Goal: Task Accomplishment & Management: Manage account settings

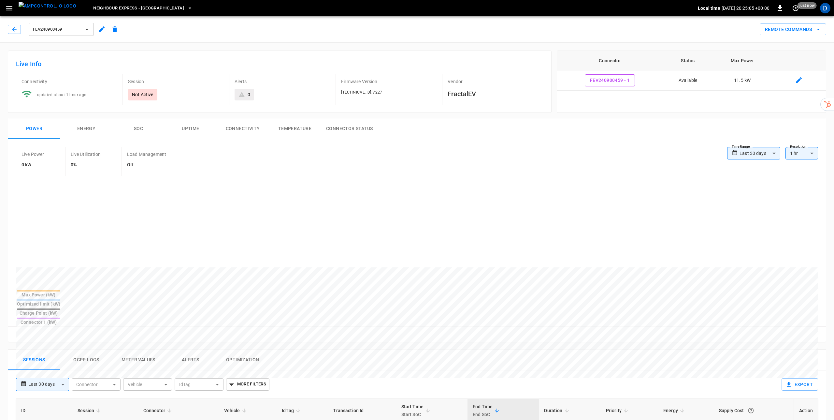
click at [133, 6] on span "Neighbour Express - [GEOGRAPHIC_DATA]" at bounding box center [138, 8] width 91 height 7
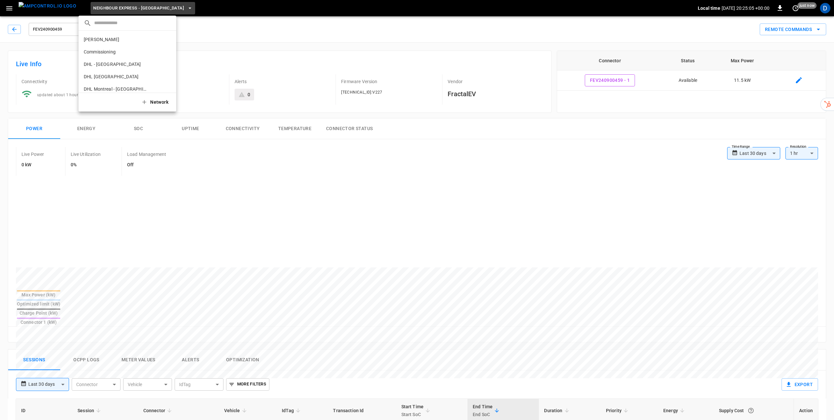
scroll to position [117, 0]
drag, startPoint x: 123, startPoint y: 58, endPoint x: 130, endPoint y: 59, distance: 6.4
click at [123, 58] on p "Neighbour Express - [GEOGRAPHIC_DATA]" at bounding box center [116, 59] width 64 height 7
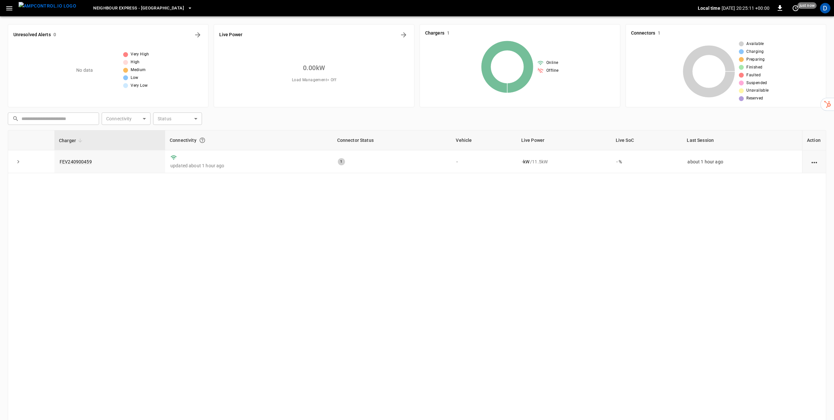
click at [817, 163] on icon "action cell options" at bounding box center [814, 162] width 8 height 8
drag, startPoint x: 573, startPoint y: 216, endPoint x: 569, endPoint y: 214, distance: 5.0
click at [569, 214] on div at bounding box center [417, 210] width 834 height 420
click at [20, 162] on icon "expand row" at bounding box center [18, 161] width 7 height 7
click at [79, 159] on link "FEV240900459" at bounding box center [75, 162] width 35 height 8
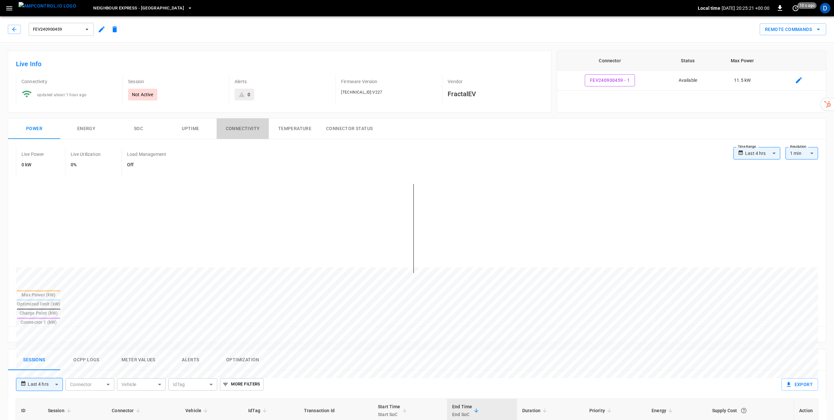
click at [249, 127] on button "Connectivity" at bounding box center [243, 128] width 52 height 21
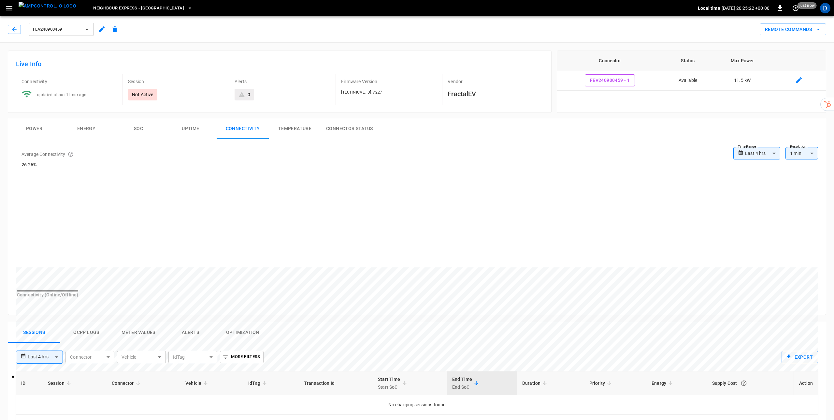
click at [760, 153] on body "**********" at bounding box center [417, 345] width 834 height 690
click at [763, 222] on li "Last 30 days" at bounding box center [756, 221] width 47 height 11
type input "**********"
type input "**"
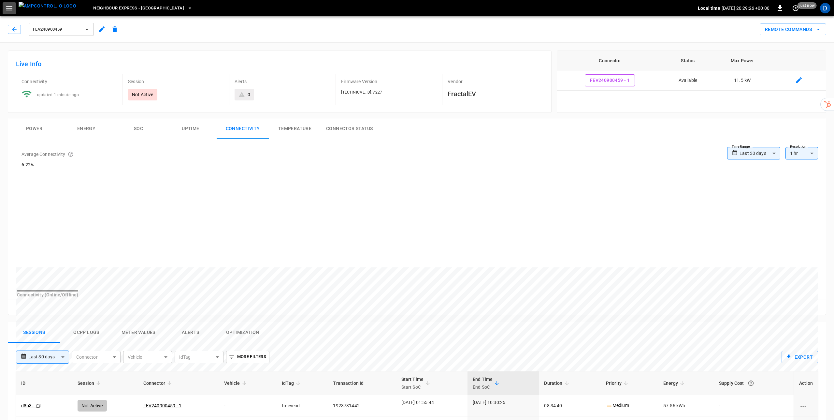
click at [13, 7] on icon "button" at bounding box center [9, 8] width 8 height 8
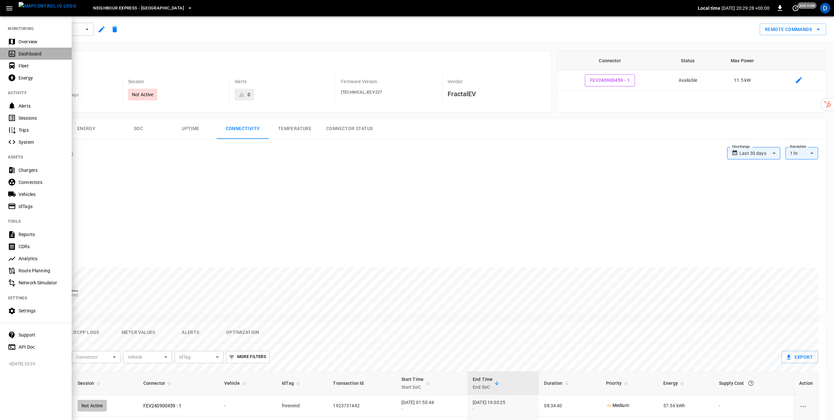
drag, startPoint x: 32, startPoint y: 53, endPoint x: 41, endPoint y: 63, distance: 13.6
click at [32, 53] on div "Dashboard" at bounding box center [41, 54] width 45 height 7
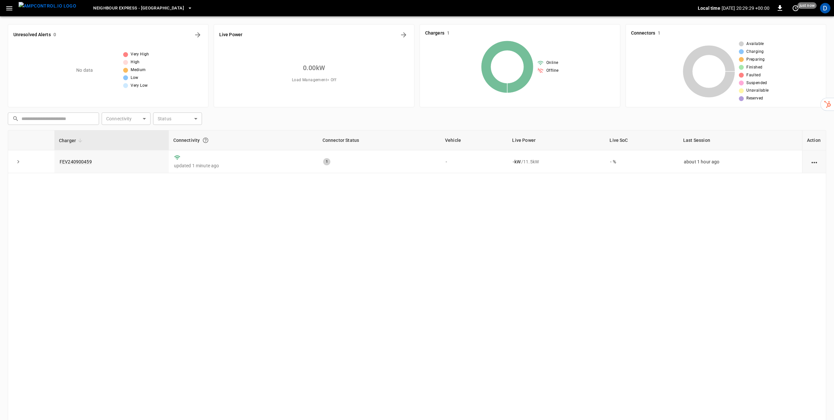
click at [144, 11] on span "Neighbour Express - [GEOGRAPHIC_DATA]" at bounding box center [138, 8] width 91 height 7
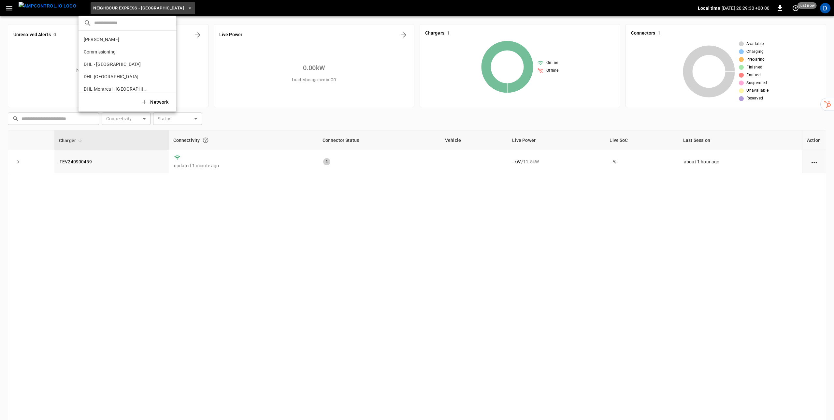
scroll to position [117, 0]
click at [116, 23] on input "text" at bounding box center [132, 22] width 77 height 9
type input "******"
click at [111, 38] on p "Friendlier - [GEOGRAPHIC_DATA]" at bounding box center [116, 39] width 64 height 7
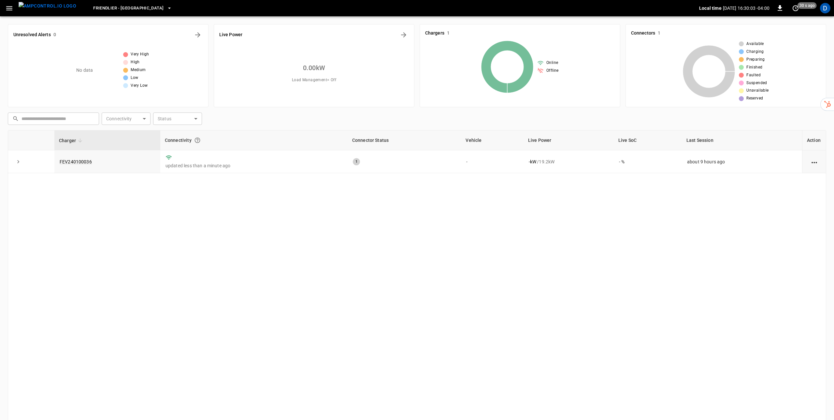
click at [276, 230] on div "Charger Connectivity Connector Status Vehicle Live Power Live SoC Last Session …" at bounding box center [417, 277] width 818 height 294
click at [206, 190] on div "Charger Connectivity Connector Status Vehicle Live Power Live SoC Last Session …" at bounding box center [417, 277] width 818 height 294
click at [76, 160] on link "FEV240100036" at bounding box center [75, 162] width 35 height 8
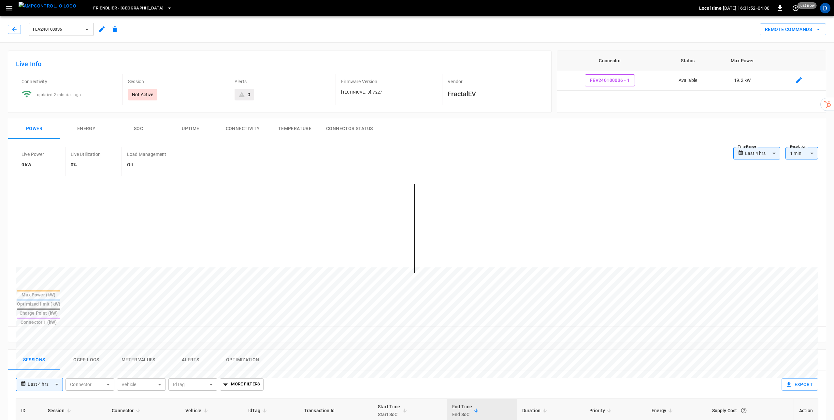
click at [99, 29] on icon "button" at bounding box center [102, 29] width 8 height 8
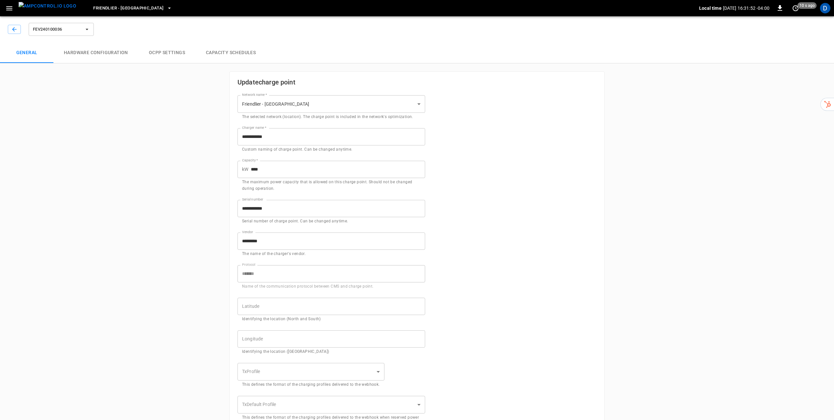
type input "**********"
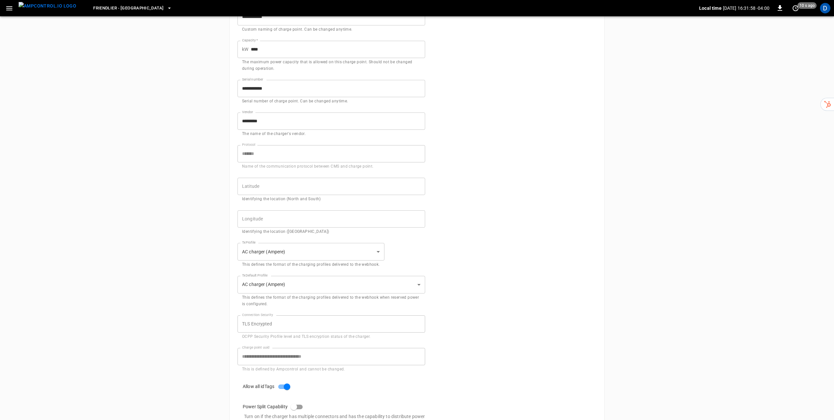
scroll to position [123, 0]
click at [14, 10] on button "button" at bounding box center [9, 8] width 13 height 12
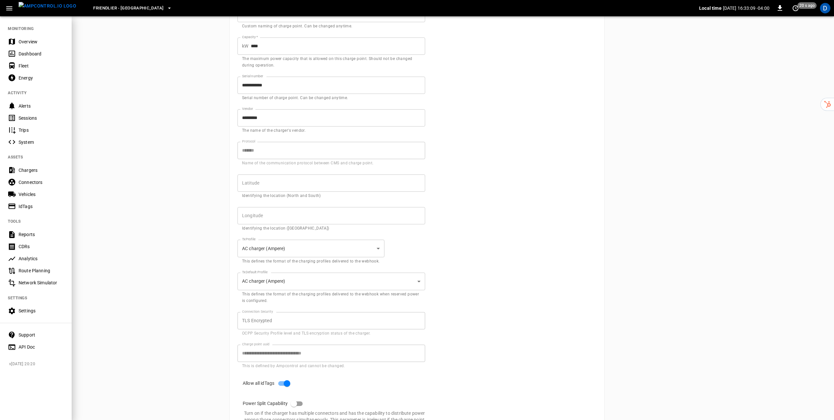
click at [28, 170] on div "Chargers" at bounding box center [41, 170] width 45 height 7
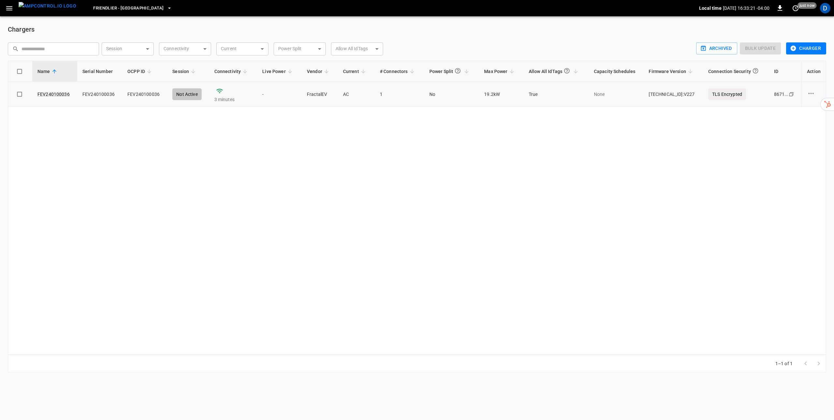
click at [811, 94] on icon "charge point options" at bounding box center [811, 93] width 8 height 8
drag, startPoint x: 658, startPoint y: 158, endPoint x: 655, endPoint y: 157, distance: 3.6
click at [658, 158] on div at bounding box center [417, 210] width 834 height 420
click at [166, 7] on icon "button" at bounding box center [169, 8] width 7 height 7
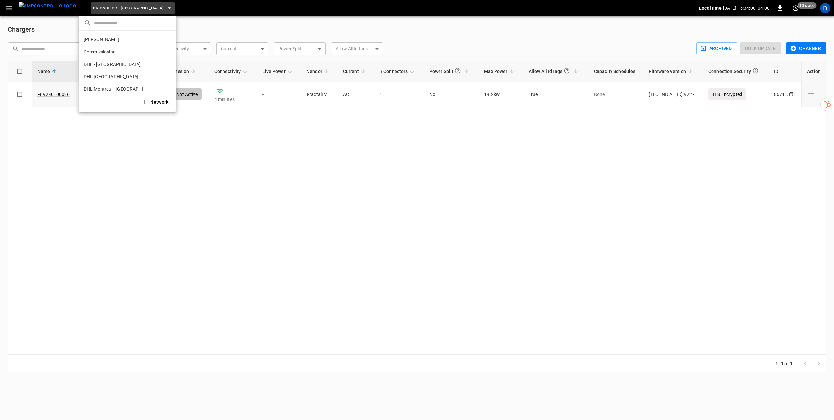
scroll to position [85, 0]
drag, startPoint x: 738, startPoint y: 124, endPoint x: 734, endPoint y: 115, distance: 10.7
click at [738, 124] on div at bounding box center [417, 210] width 834 height 420
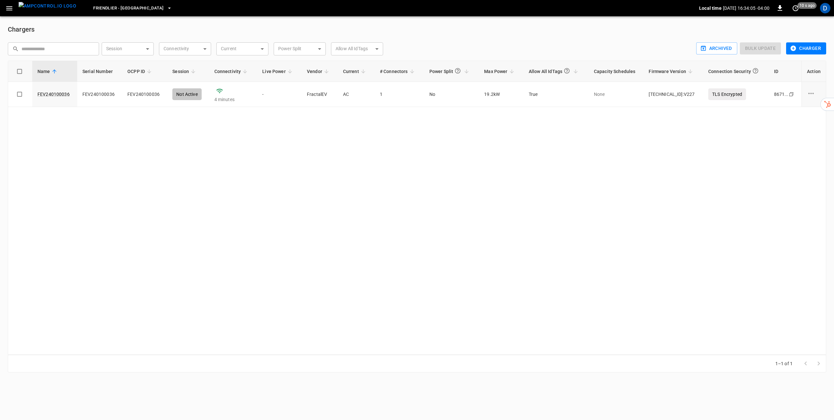
click at [166, 7] on icon "button" at bounding box center [169, 8] width 7 height 7
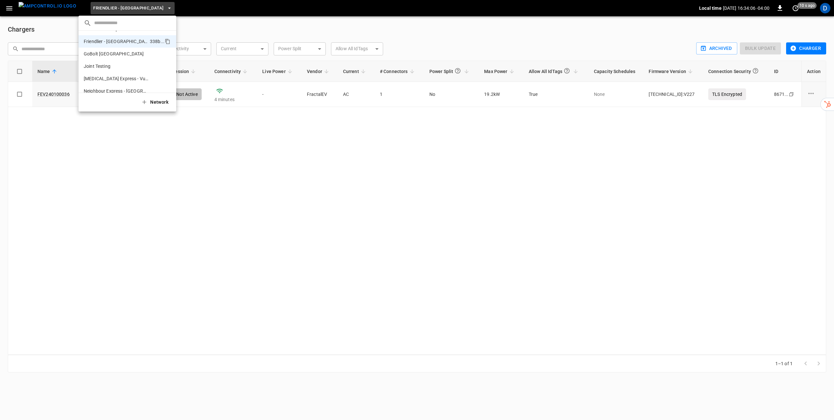
click at [123, 23] on input "text" at bounding box center [132, 22] width 77 height 9
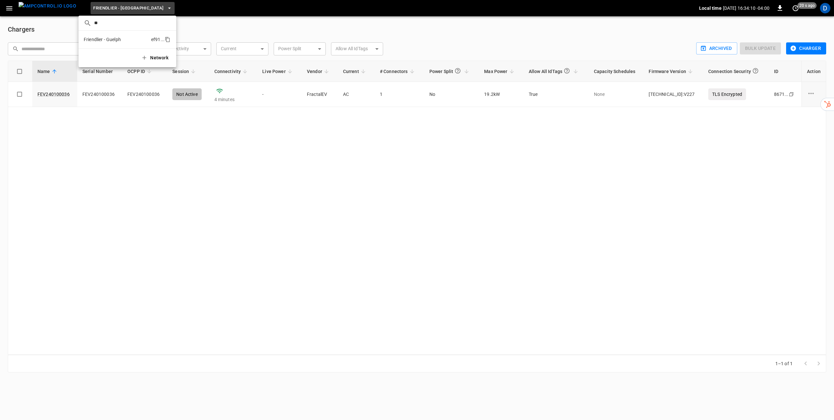
type input "**"
click at [108, 42] on p "Friendlier - Guelph" at bounding box center [116, 39] width 65 height 7
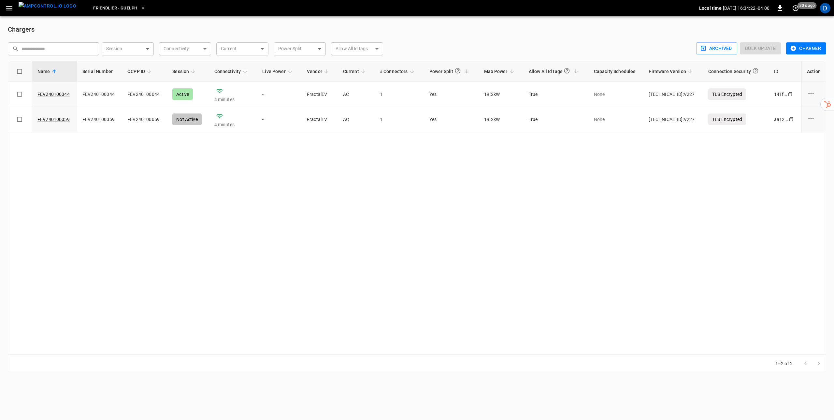
click at [8, 8] on icon "button" at bounding box center [9, 8] width 6 height 4
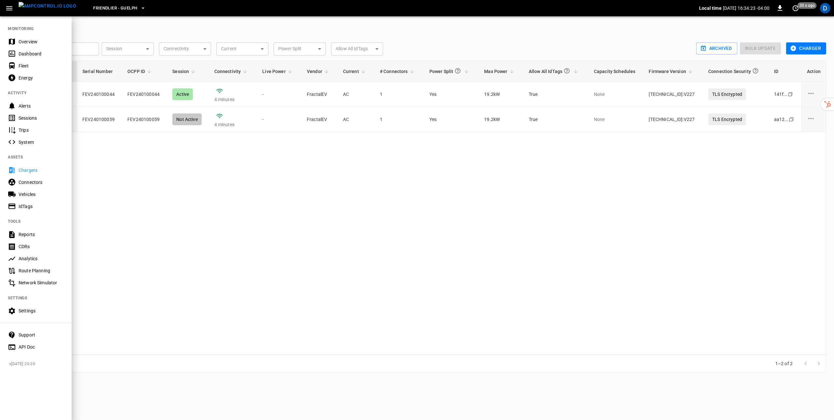
drag, startPoint x: 201, startPoint y: 246, endPoint x: 198, endPoint y: 243, distance: 4.2
click at [200, 244] on div at bounding box center [417, 210] width 834 height 420
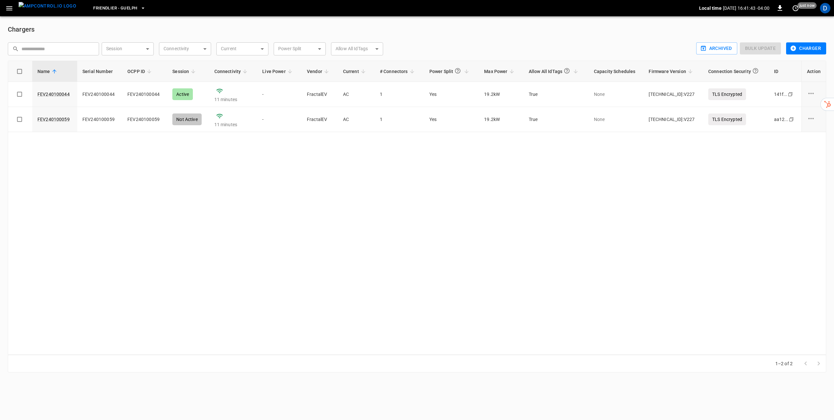
click at [534, 192] on div "Name Serial Number OCPP ID Session Connectivity Live Power Vendor Current # Con…" at bounding box center [417, 208] width 818 height 294
